Goal: Task Accomplishment & Management: Manage account settings

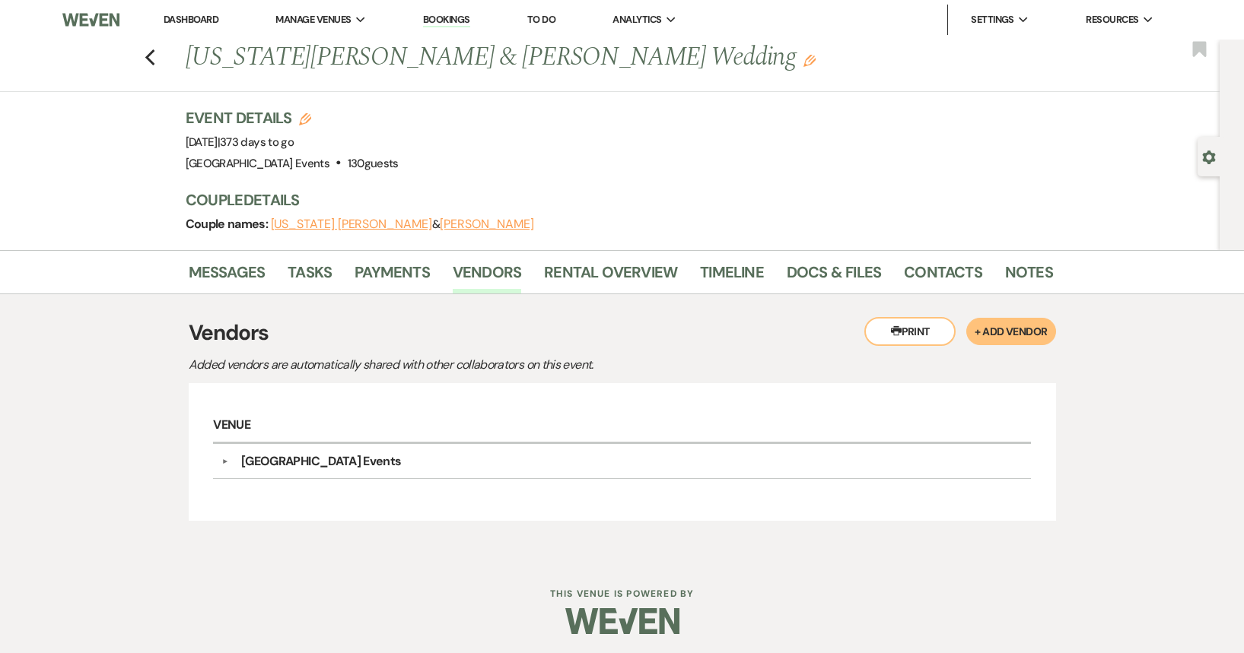
click at [199, 16] on link "Dashboard" at bounding box center [191, 19] width 55 height 13
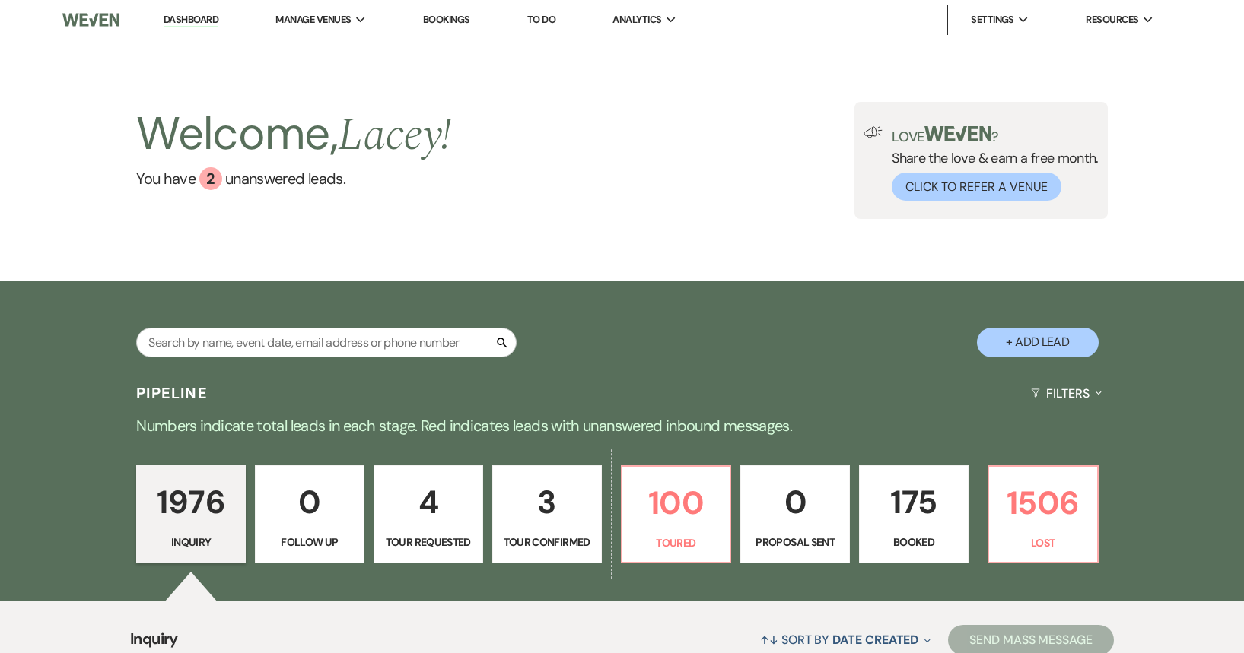
click at [192, 289] on div "Search + Add Lead" at bounding box center [622, 329] width 1095 height 81
click at [332, 41] on link "[GEOGRAPHIC_DATA] Events" at bounding box center [352, 50] width 152 height 30
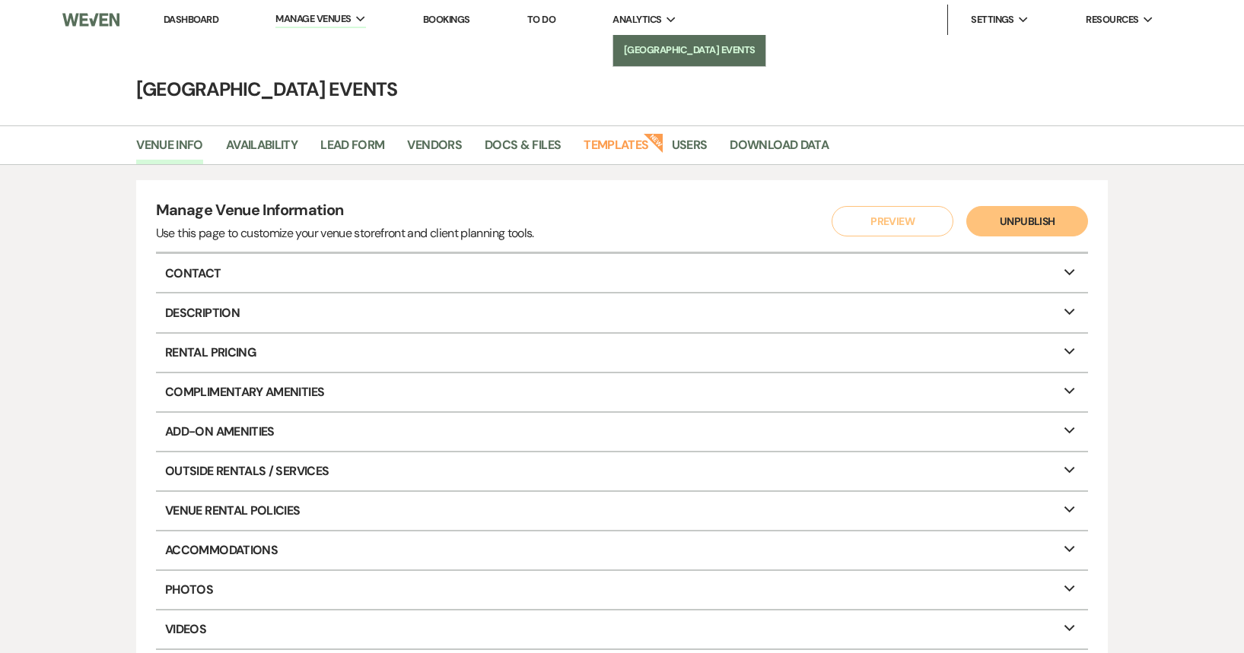
click at [646, 47] on li "[GEOGRAPHIC_DATA] Events" at bounding box center [689, 50] width 137 height 15
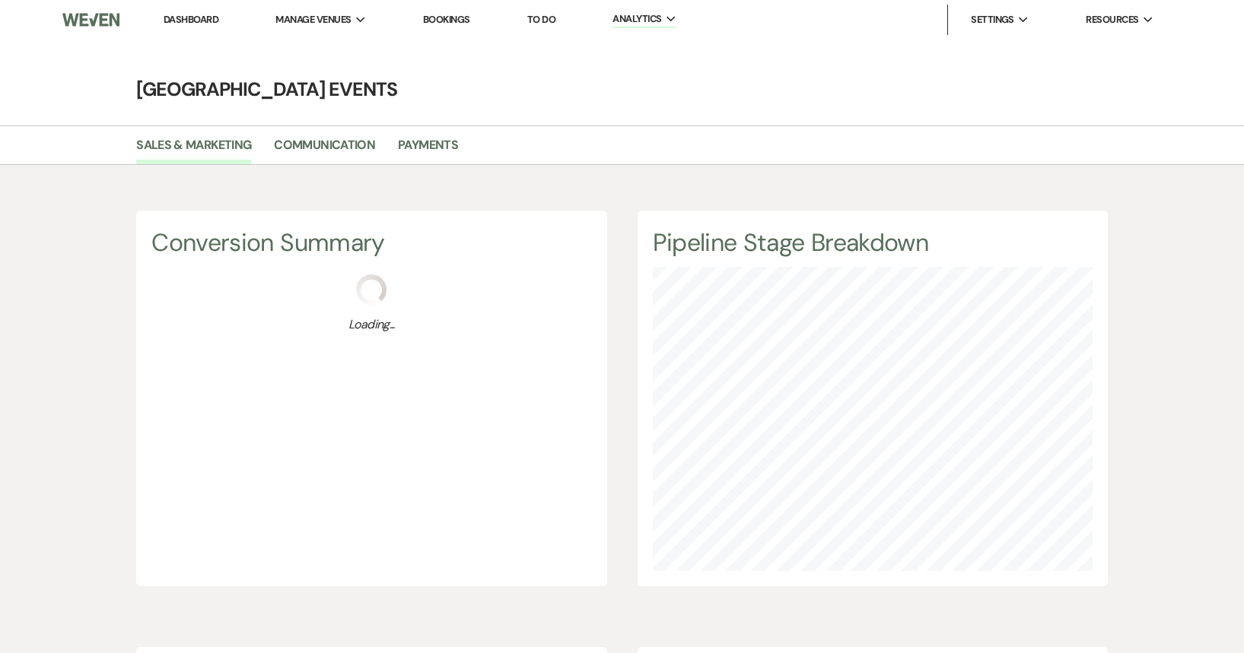
scroll to position [653, 1244]
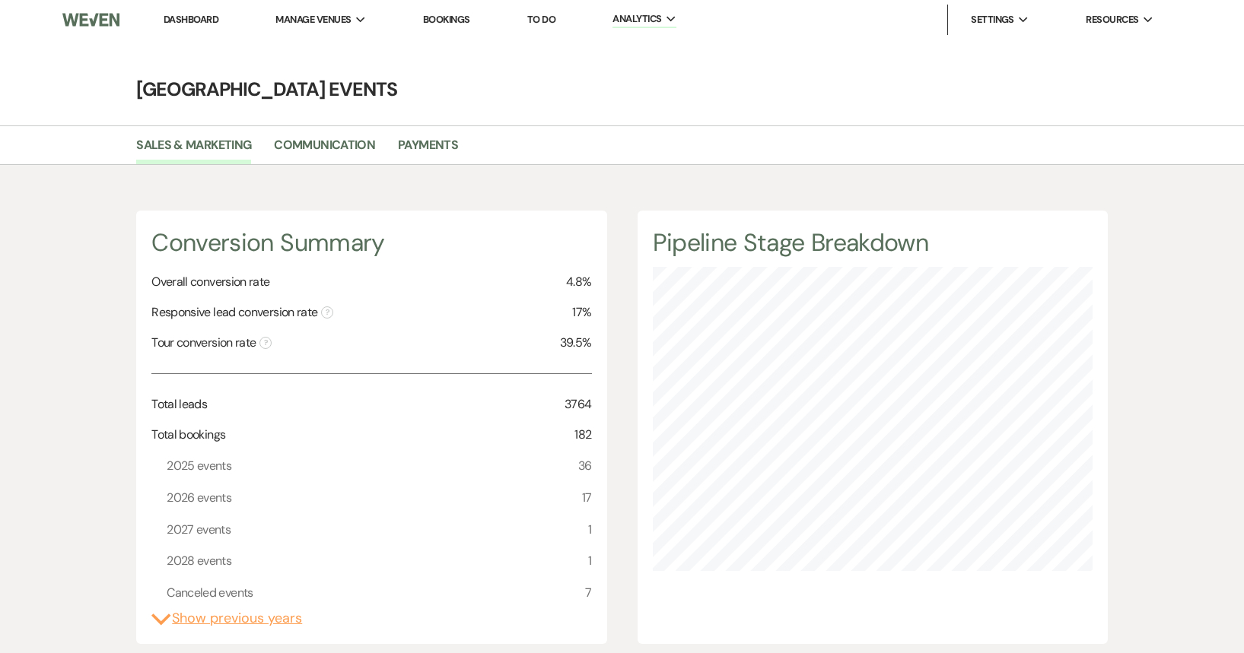
click at [195, 16] on link "Dashboard" at bounding box center [191, 19] width 55 height 13
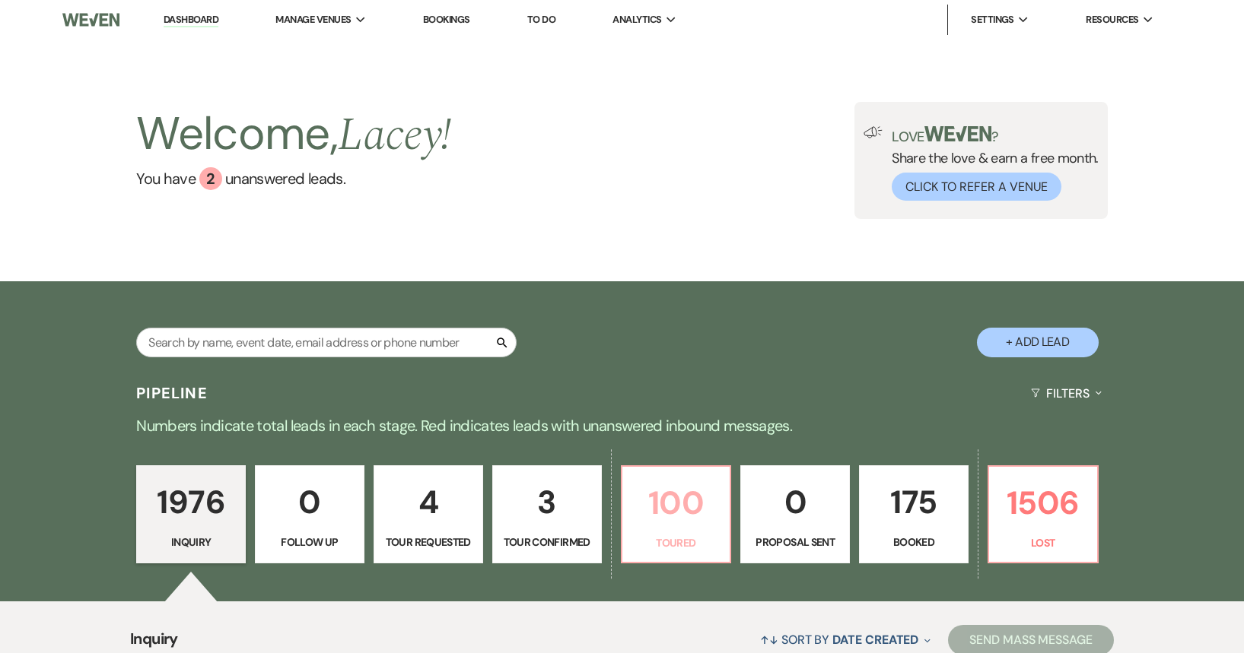
click at [688, 514] on p "100" at bounding box center [676, 503] width 90 height 51
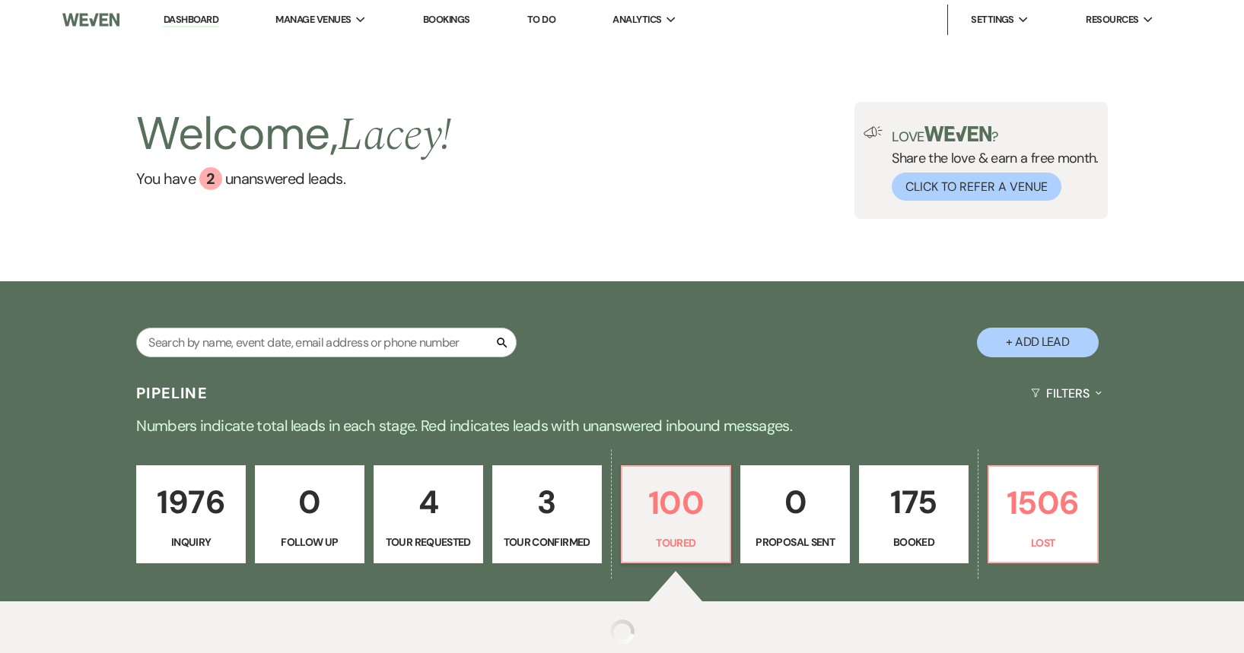
select select "5"
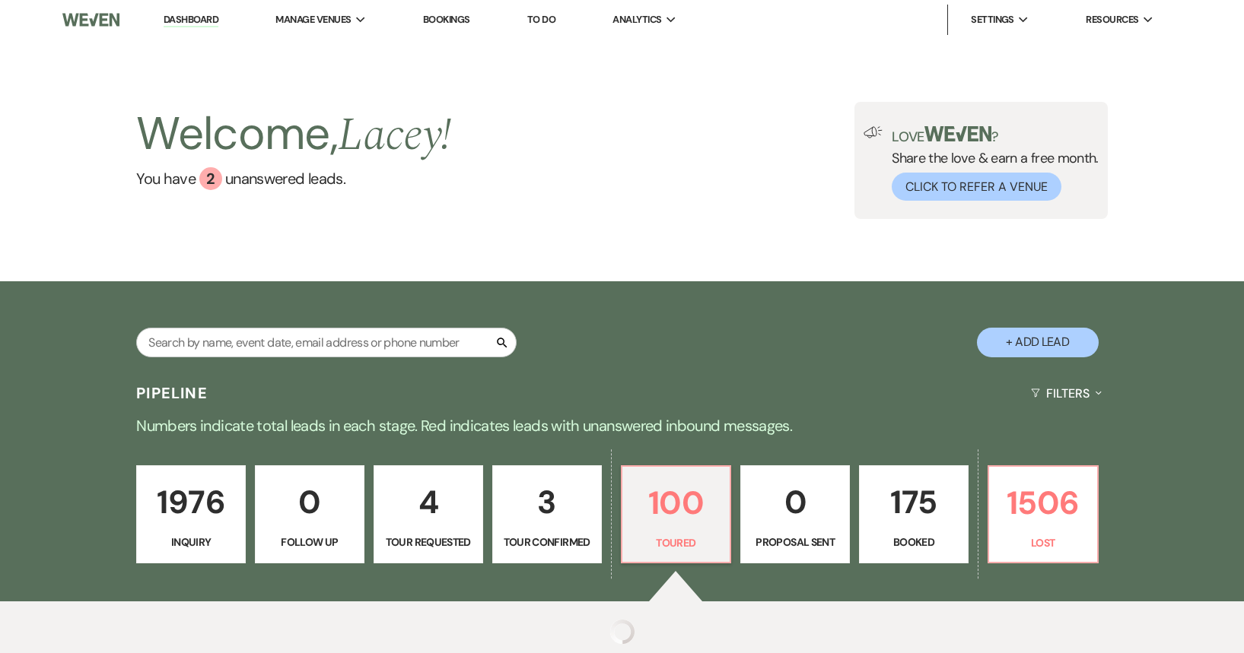
select select "5"
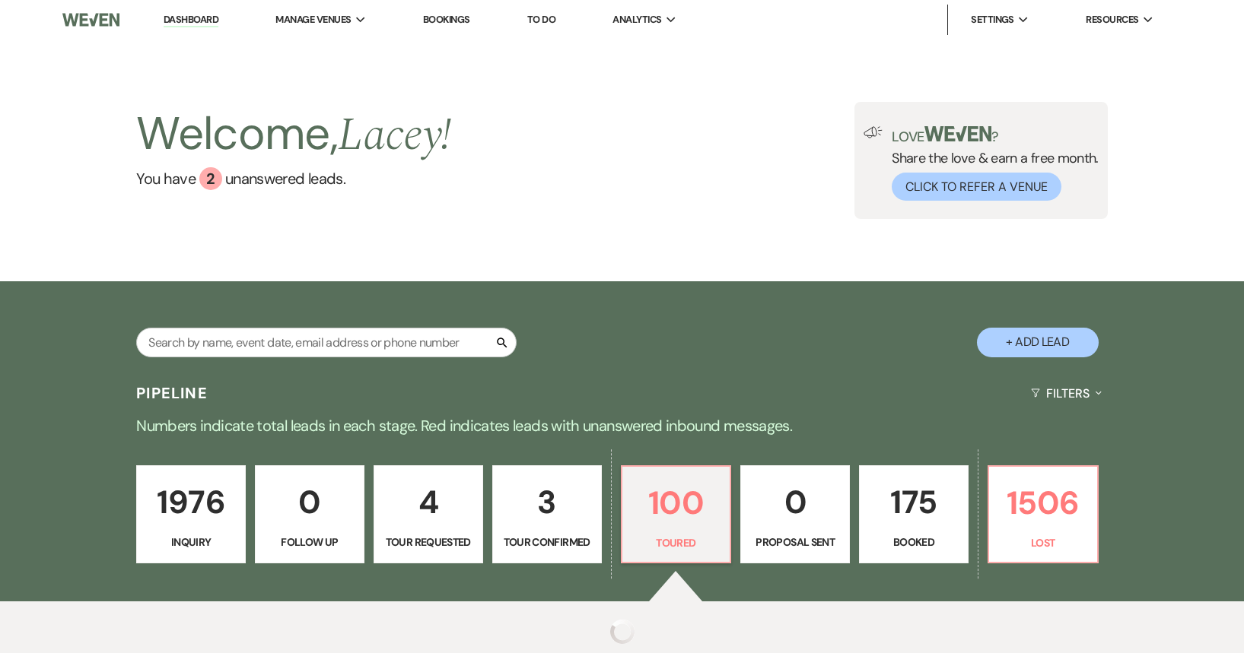
select select "5"
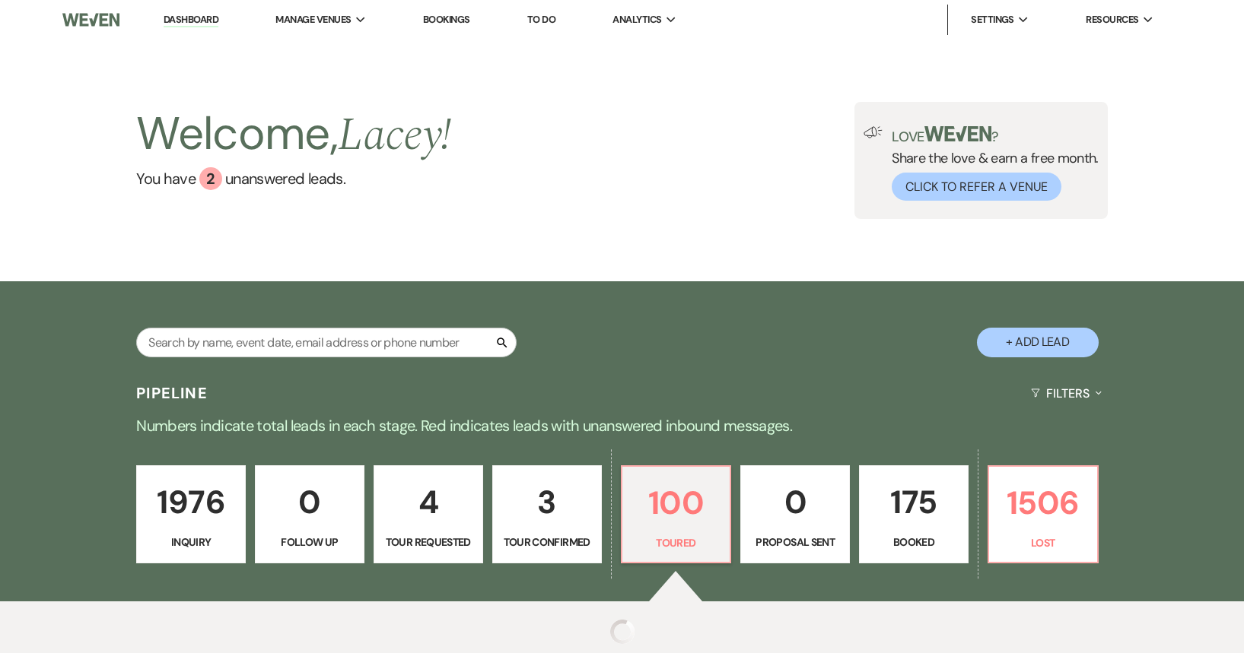
select select "5"
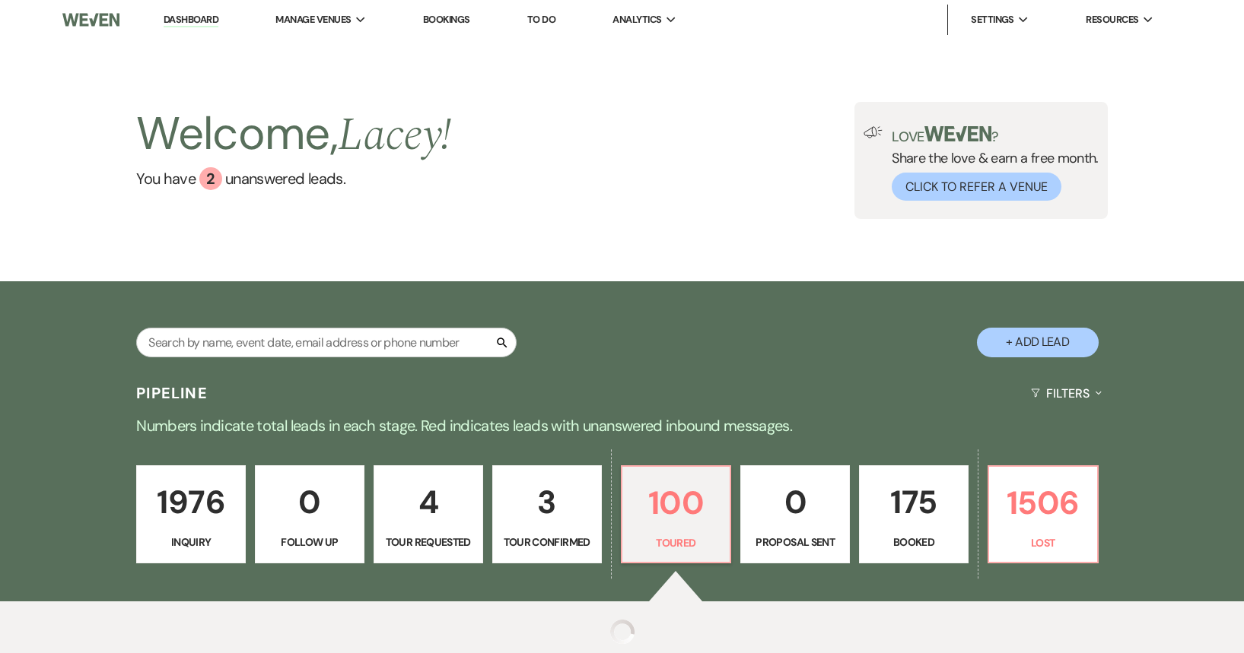
select select "5"
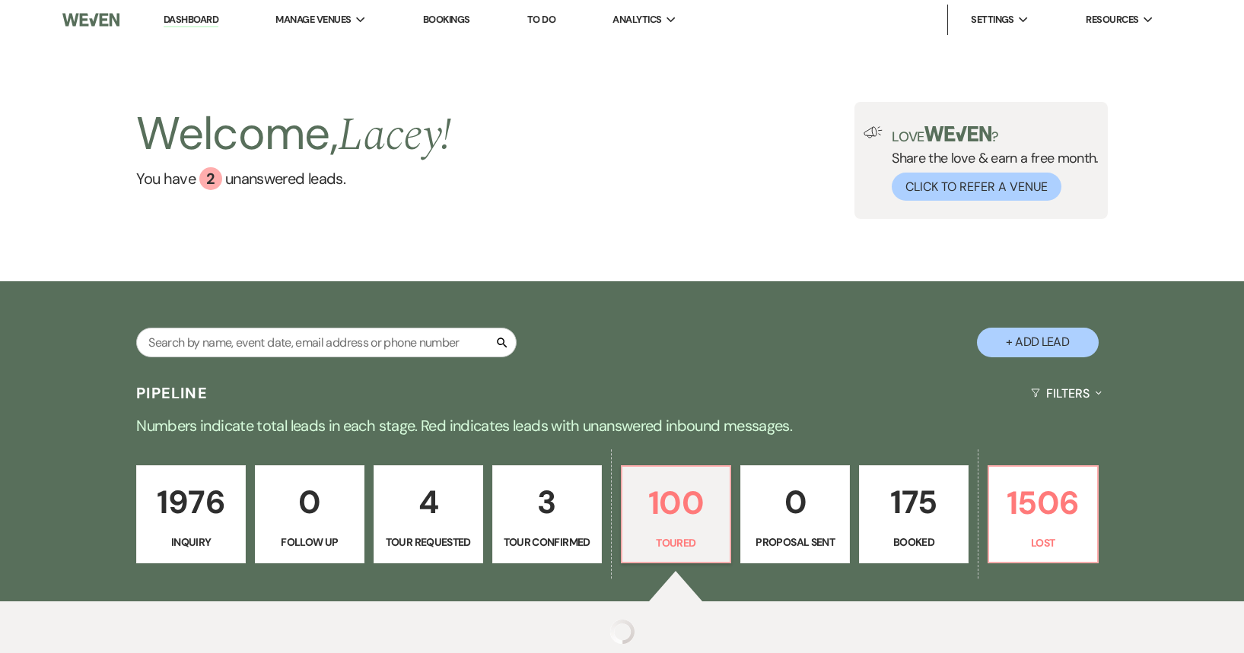
select select "5"
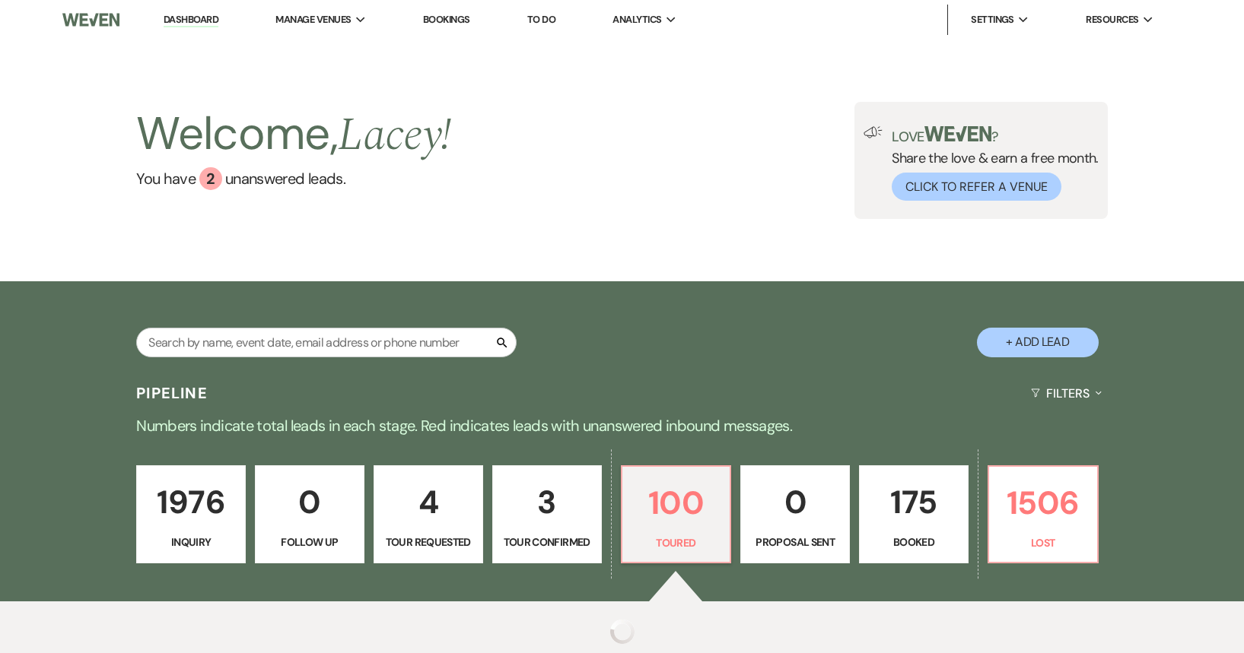
select select "5"
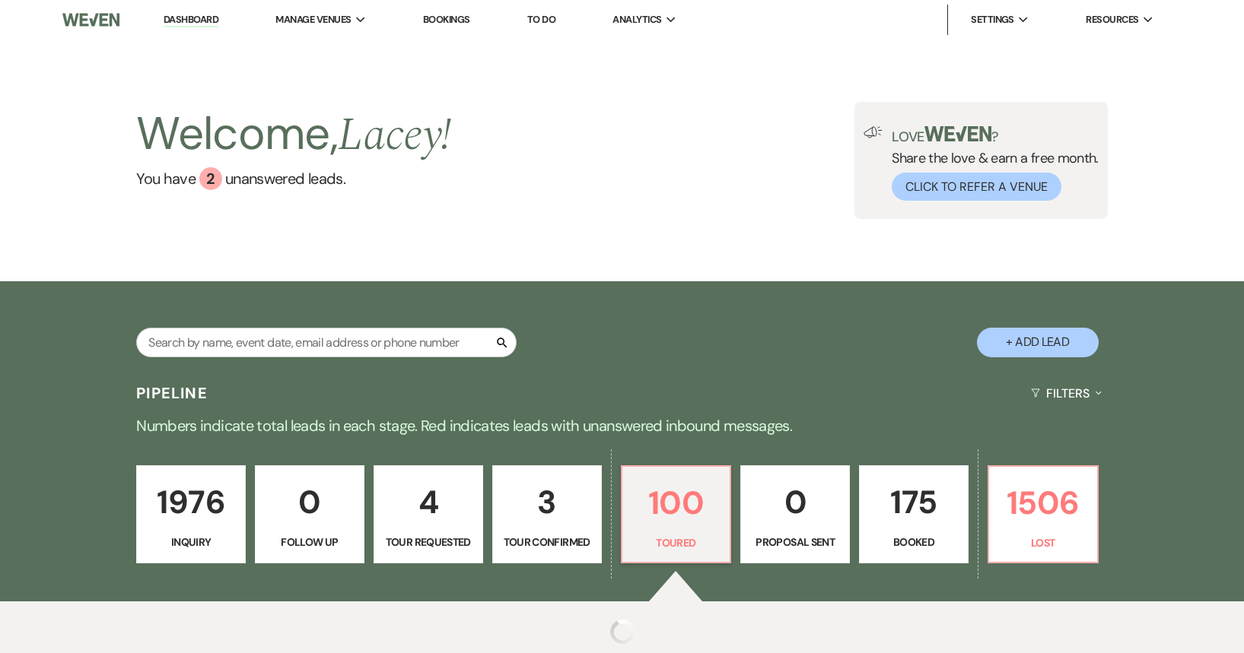
select select "5"
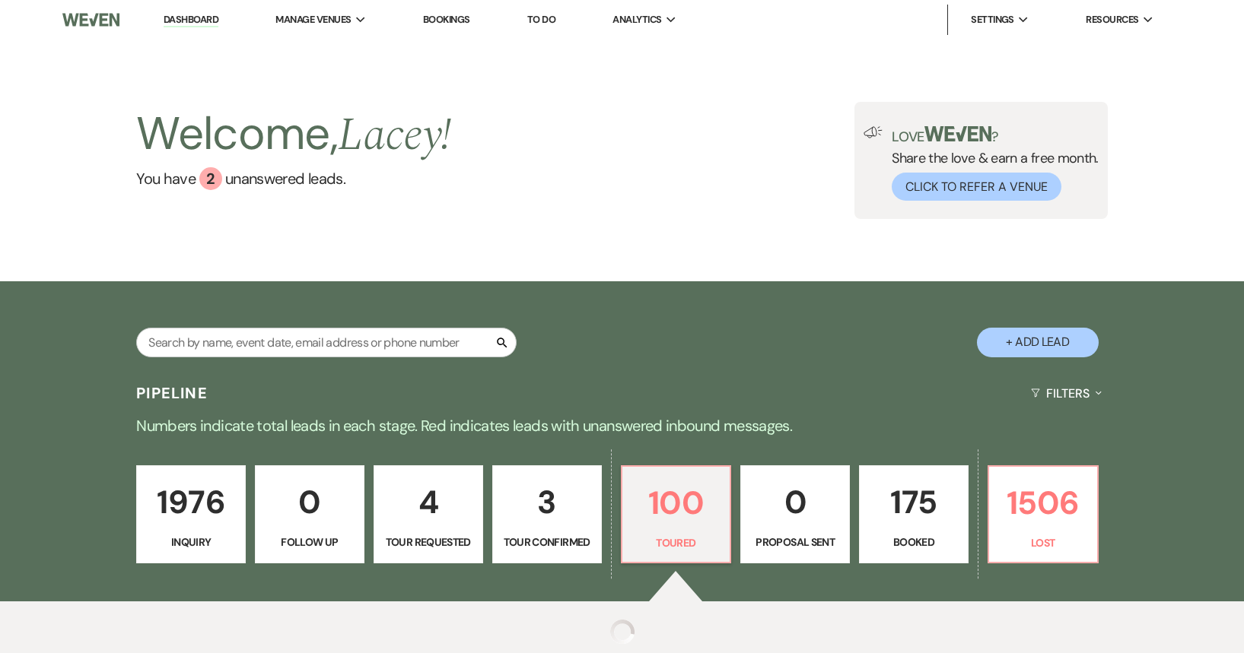
select select "5"
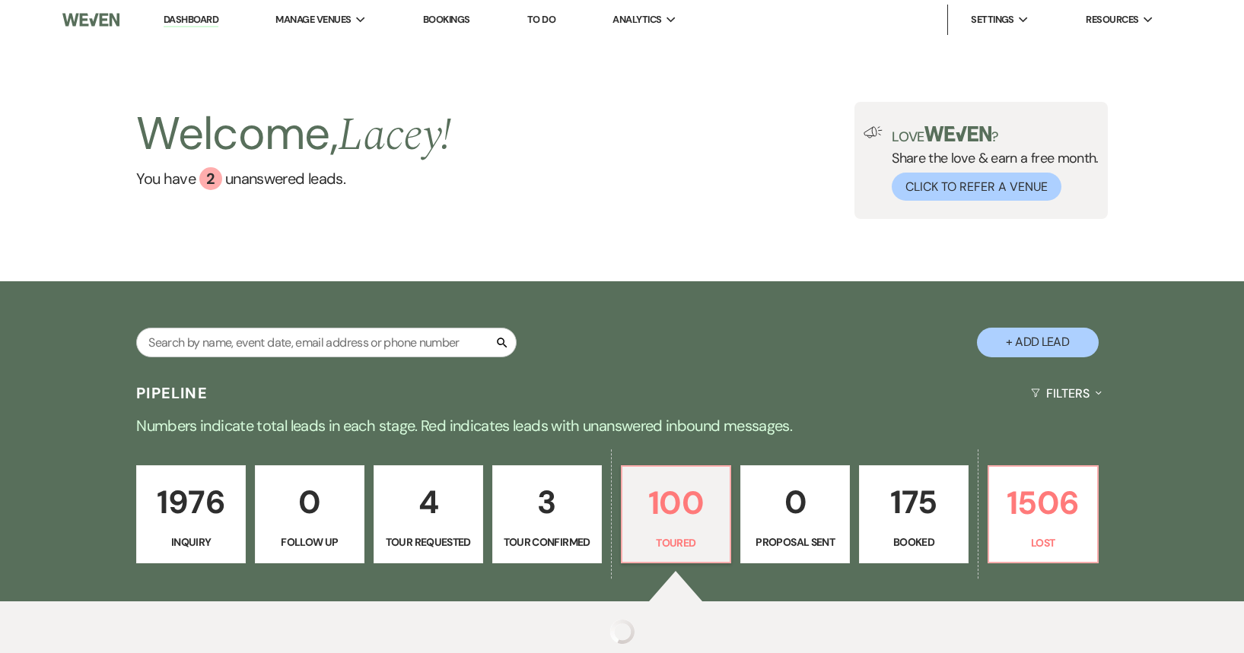
select select "5"
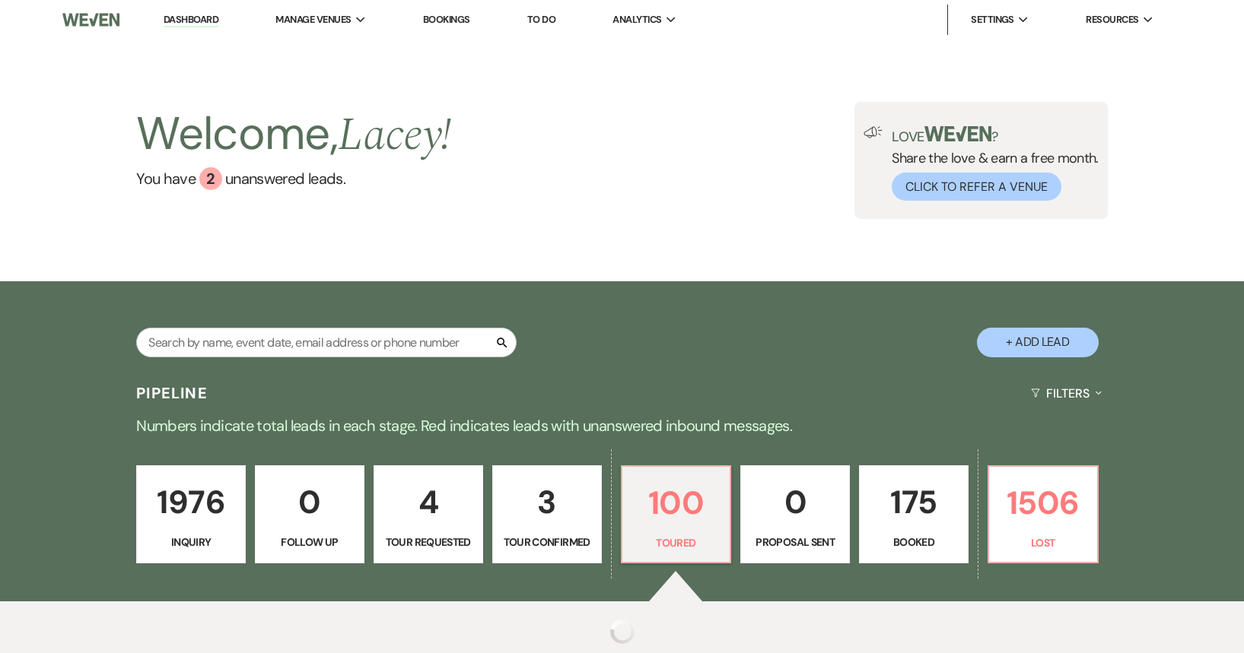
select select "5"
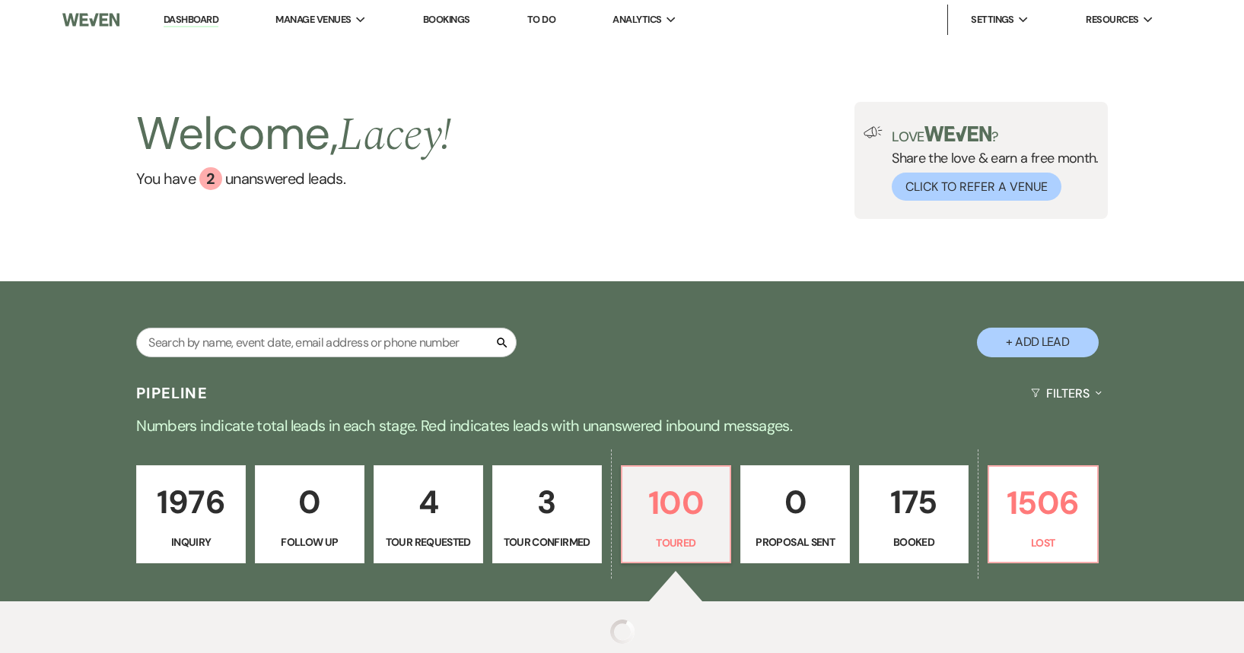
select select "5"
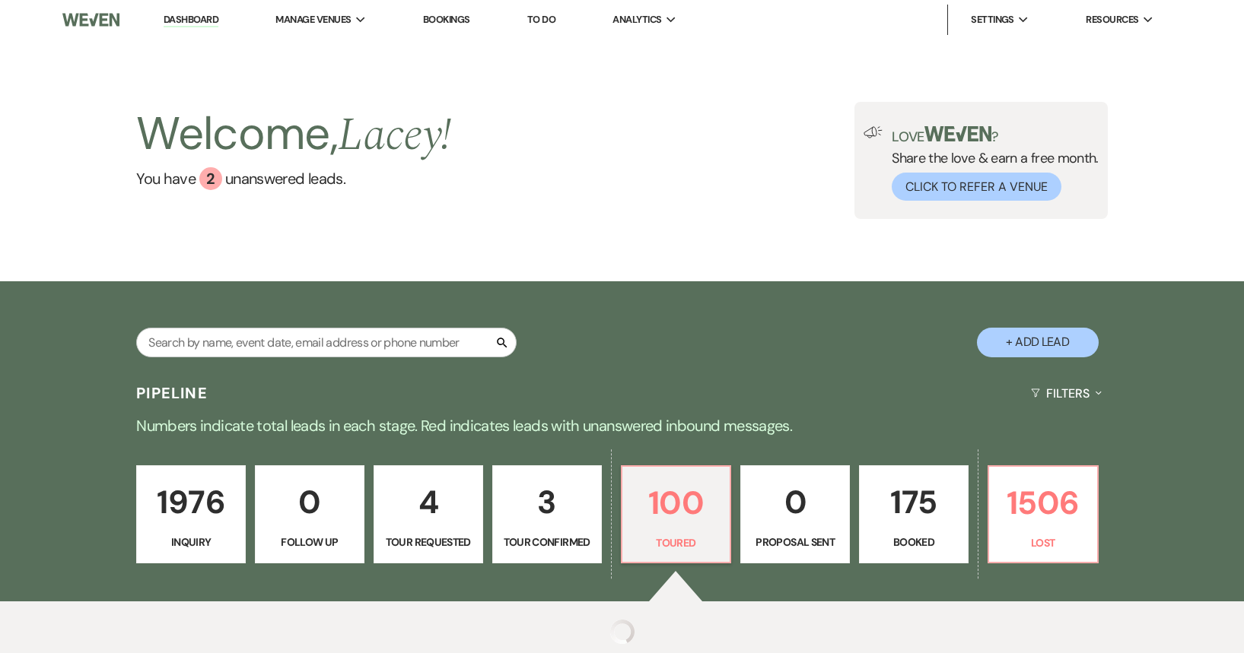
select select "5"
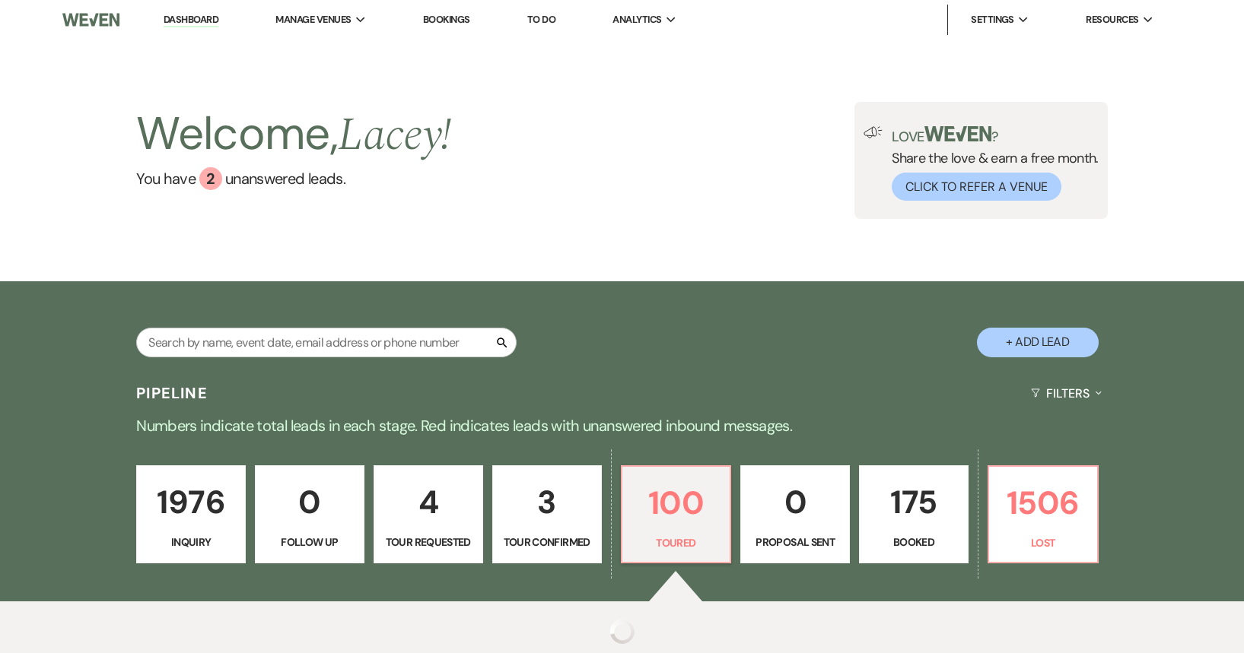
select select "5"
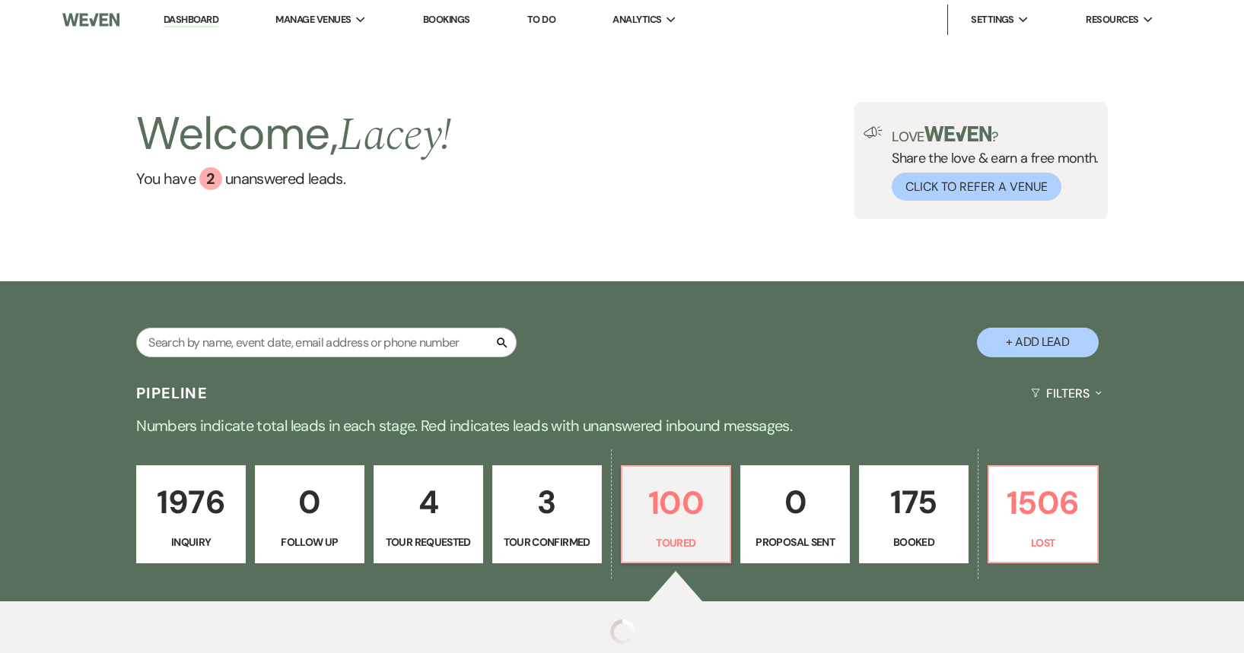
select select "5"
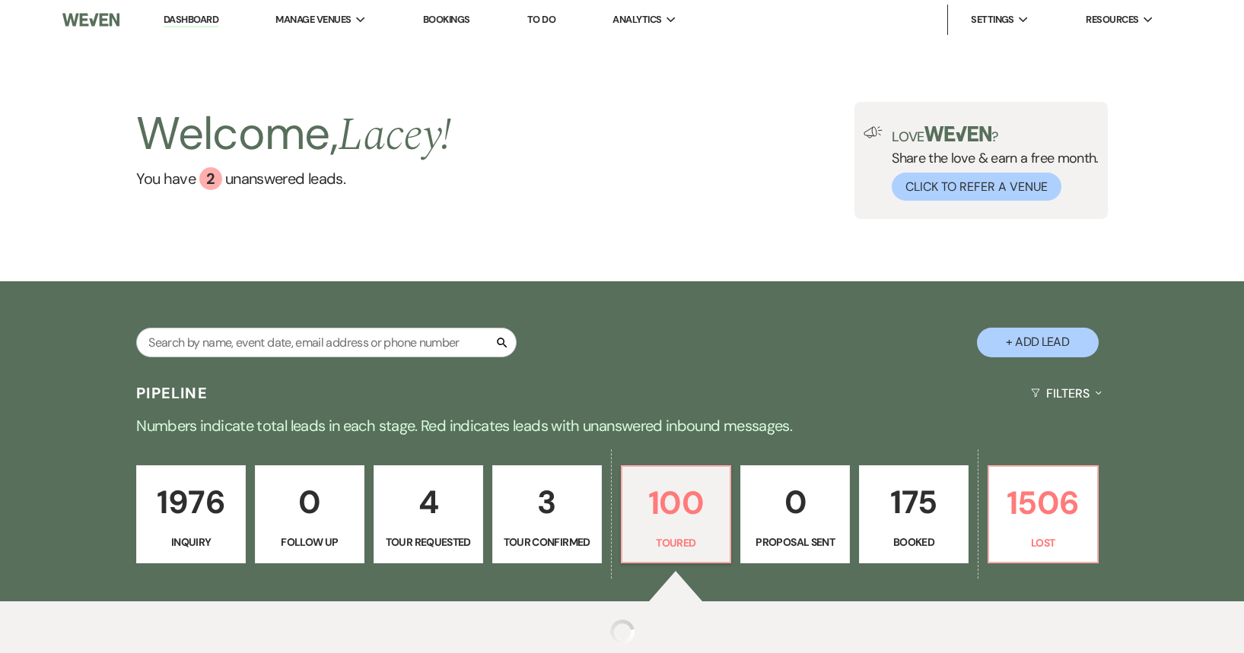
select select "5"
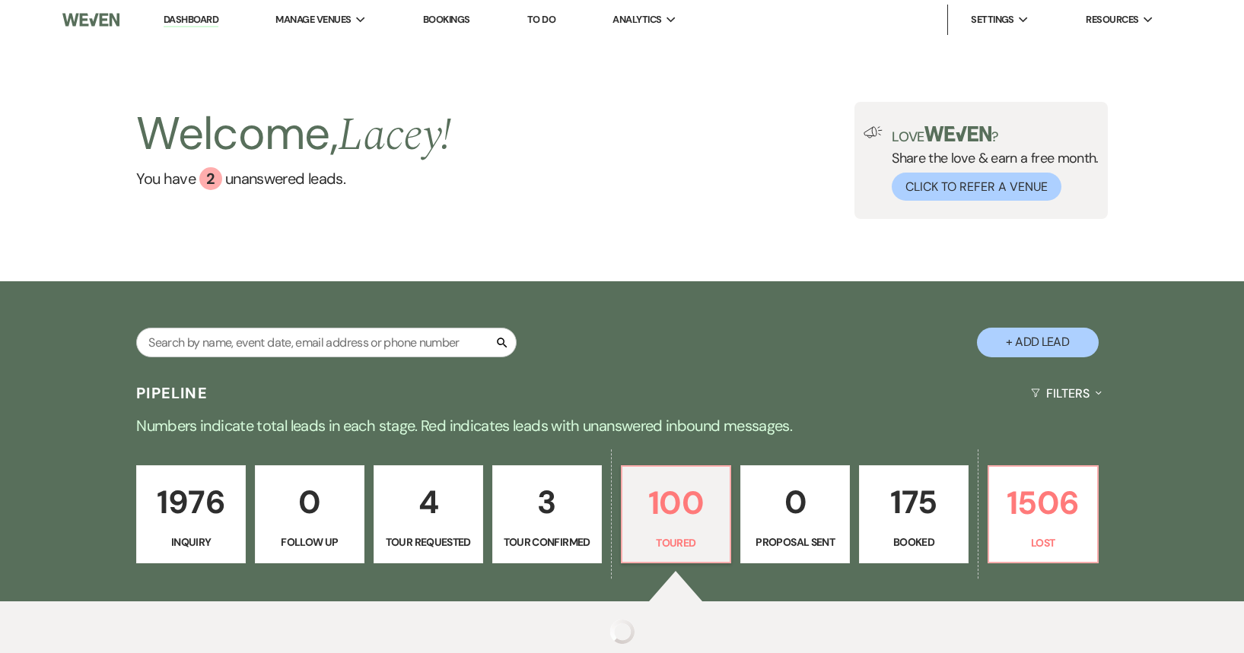
select select "5"
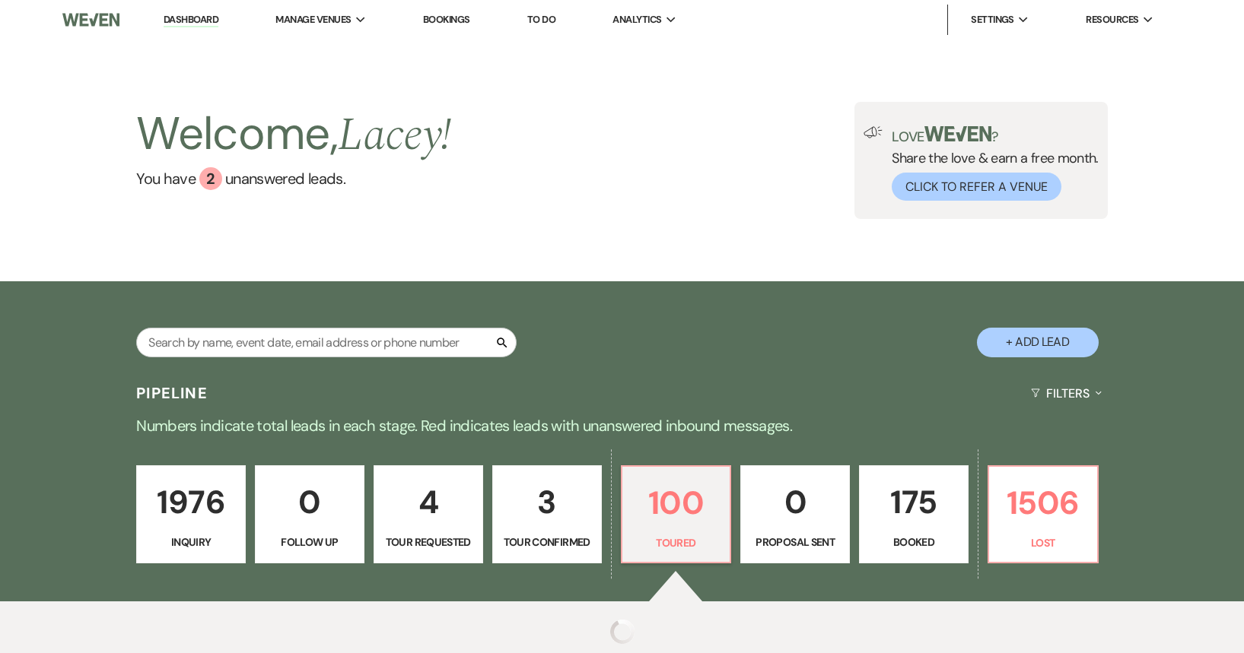
select select "5"
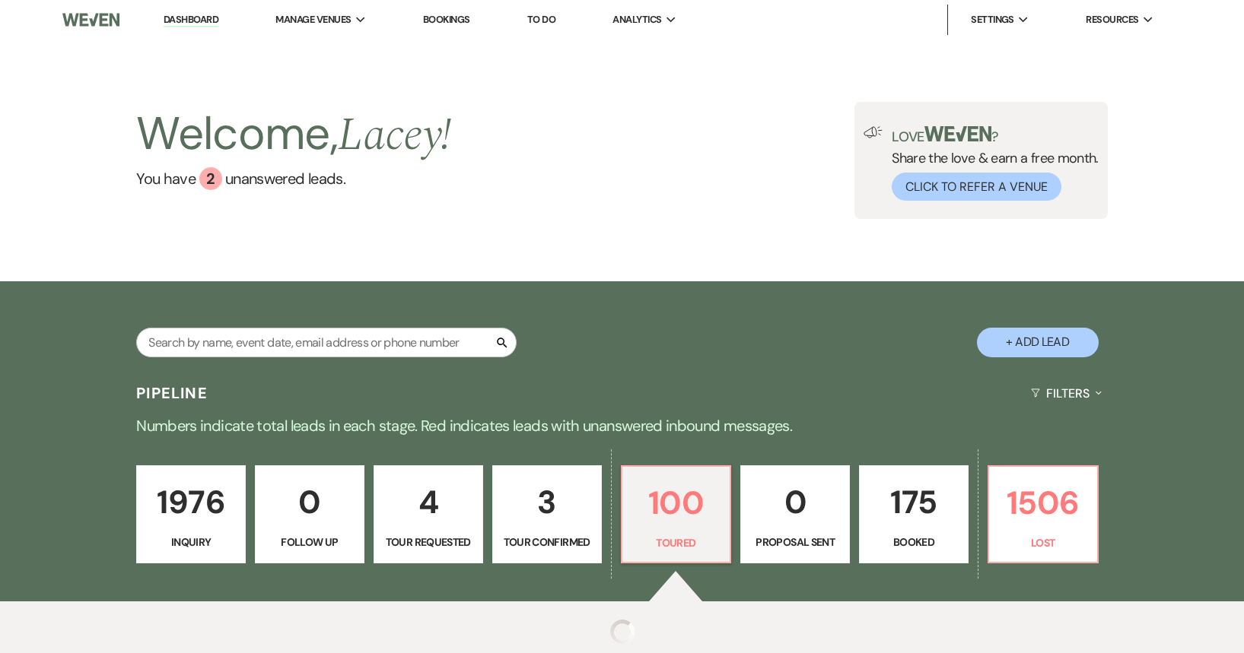
select select "5"
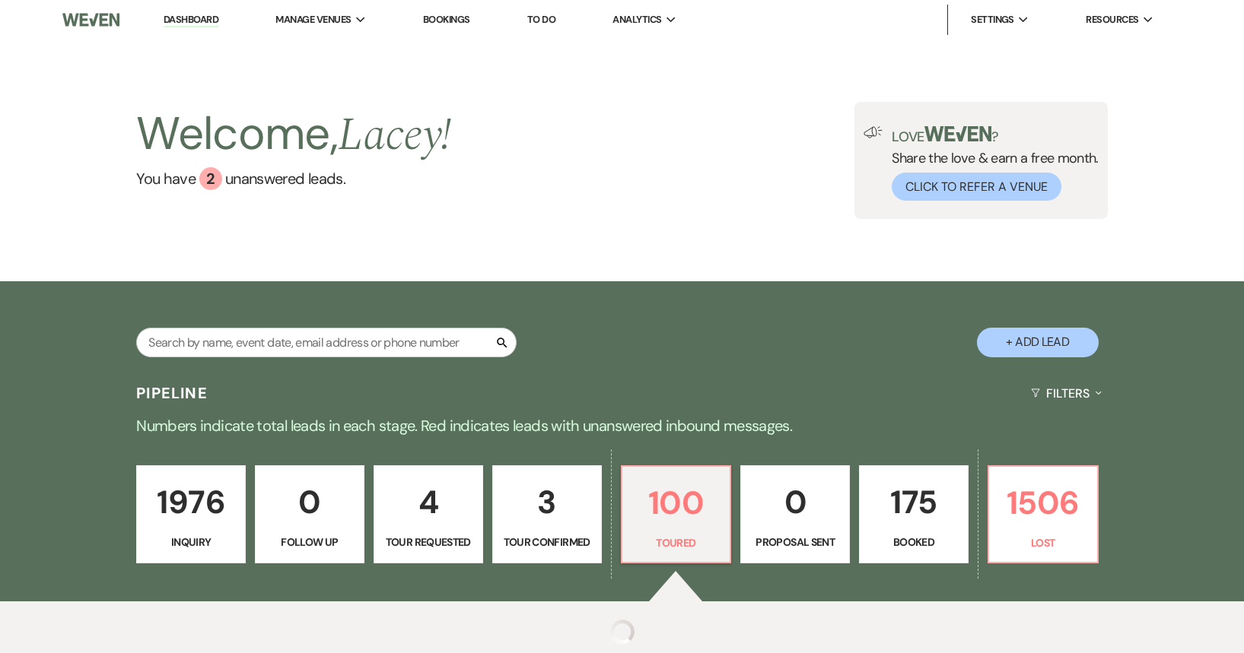
select select "5"
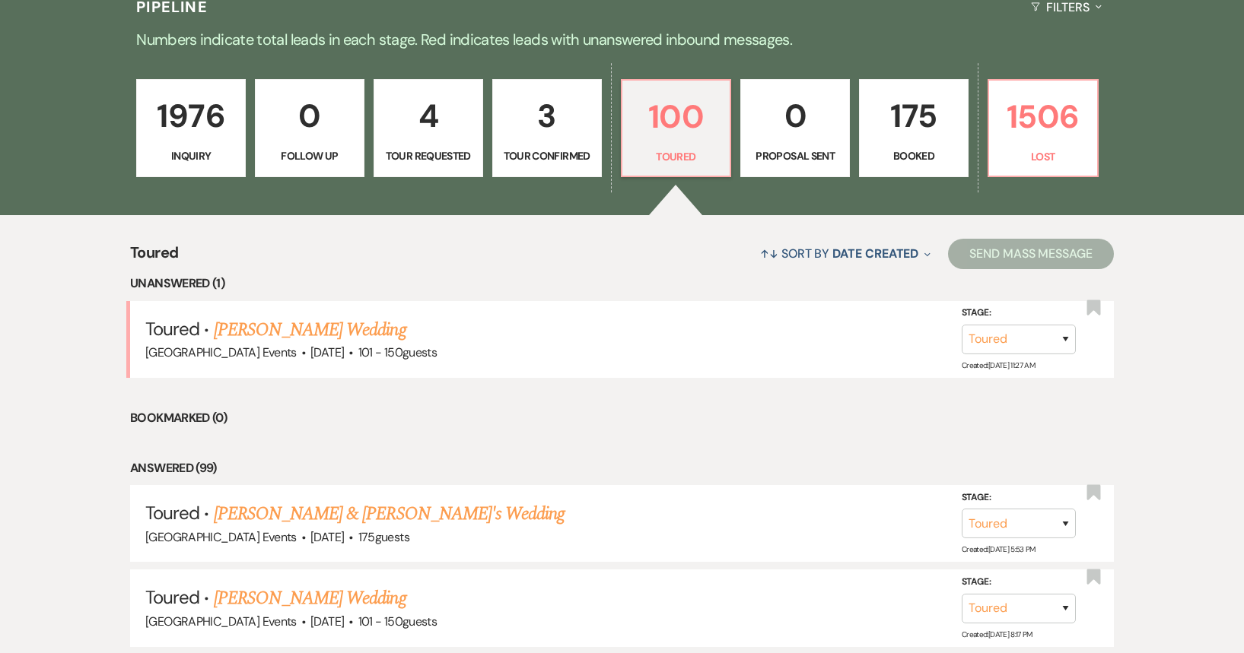
scroll to position [456, 0]
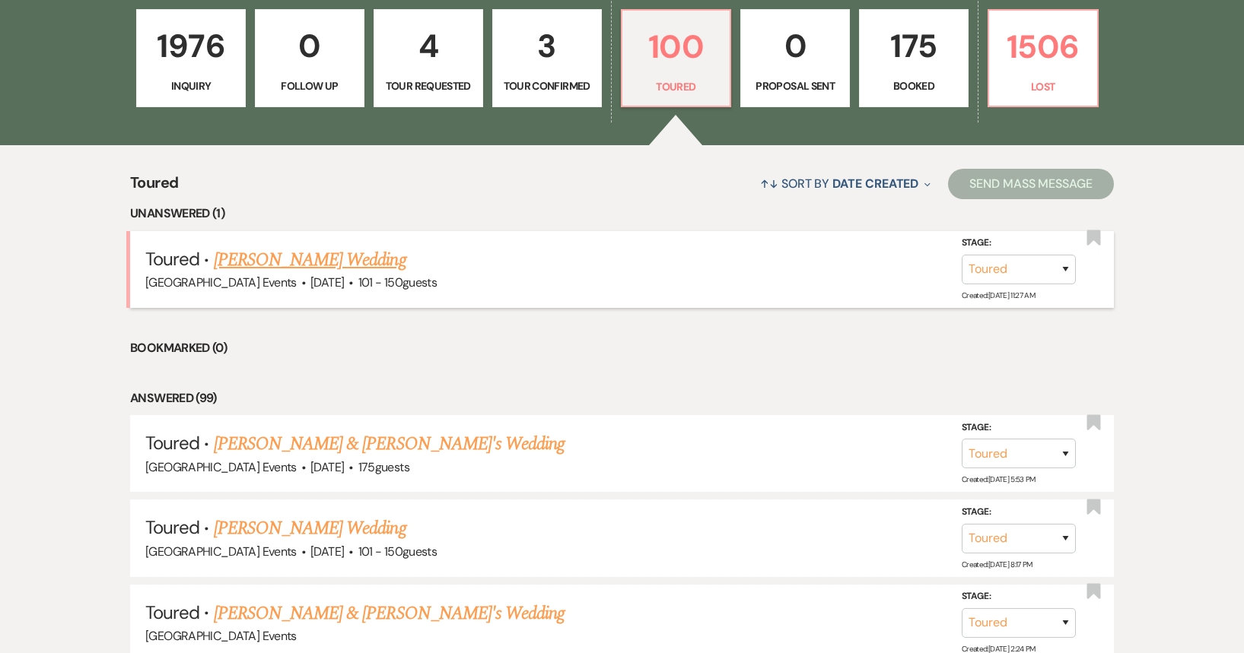
click at [322, 259] on link "[PERSON_NAME] Wedding" at bounding box center [310, 259] width 192 height 27
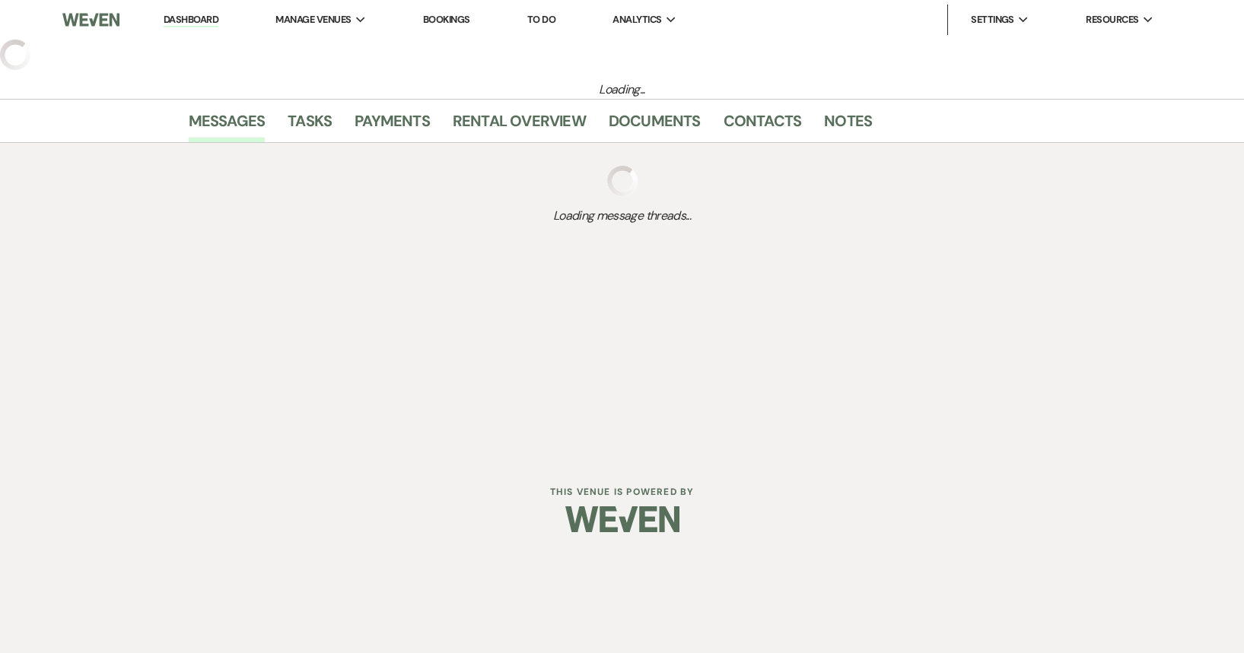
select select "5"
select select "2"
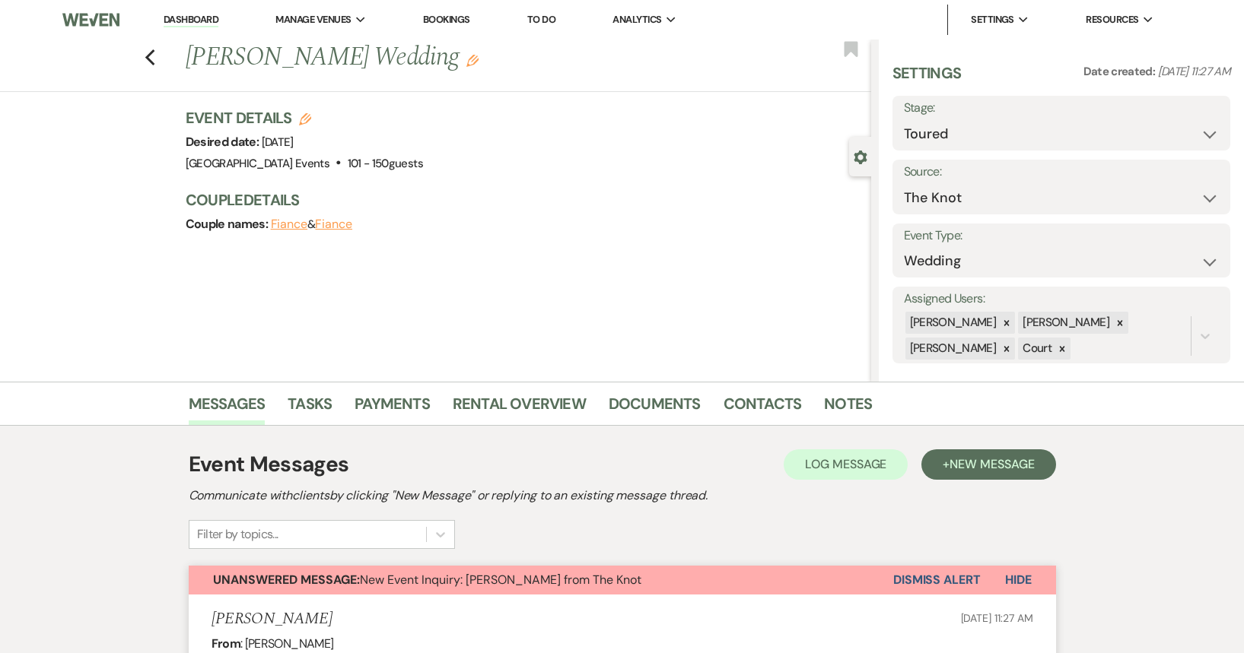
click at [195, 23] on link "Dashboard" at bounding box center [191, 20] width 55 height 14
